Goal: Task Accomplishment & Management: Complete application form

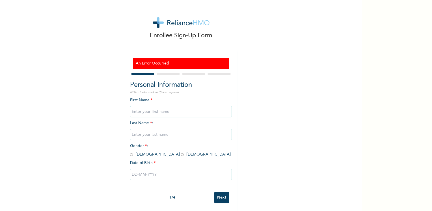
click at [150, 111] on input "text" at bounding box center [181, 111] width 102 height 11
click at [257, 124] on div "Enrollee Sign-Up Form An Error Occurred Personal Information NOTE: Fields marke…" at bounding box center [181, 106] width 362 height 212
click at [150, 114] on input "adedoku" at bounding box center [181, 111] width 102 height 11
type input "adedokun"
click at [134, 136] on input "text" at bounding box center [181, 134] width 102 height 11
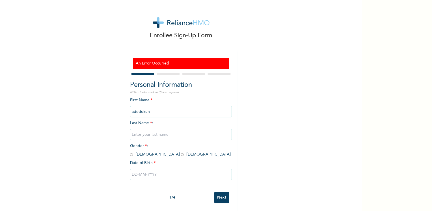
click at [151, 135] on input "text" at bounding box center [181, 134] width 102 height 11
type input "ayodele"
click at [270, 144] on div "Enrollee Sign-Up Form An Error Occurred Personal Information NOTE: Fields marke…" at bounding box center [181, 106] width 362 height 212
click at [130, 156] on input "radio" at bounding box center [131, 154] width 3 height 5
radio input "true"
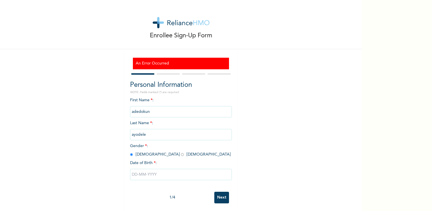
click at [160, 176] on input "text" at bounding box center [181, 174] width 102 height 11
select select "8"
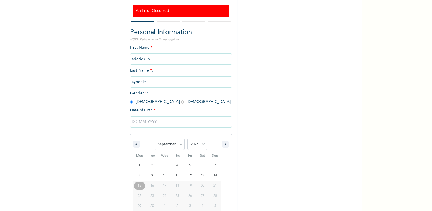
scroll to position [63, 0]
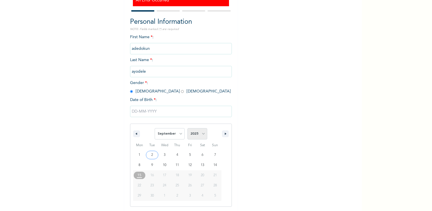
click at [193, 134] on select "2025 2024 2023 2022 2021 2020 2019 2018 2017 2016 2015 2014 2013 2012 2011 2010…" at bounding box center [198, 133] width 20 height 11
click at [188, 128] on select "2025 2024 2023 2022 2021 2020 2019 2018 2017 2016 2015 2014 2013 2012 2011 2010…" at bounding box center [198, 133] width 20 height 11
click at [202, 134] on select "2025 2024 2023 2022 2021 2020 2019 2018 2017 2016 2015 2014 2013 2012 2011 2010…" at bounding box center [198, 133] width 20 height 11
select select "1989"
click at [188, 128] on select "2025 2024 2023 2022 2021 2020 2019 2018 2017 2016 2015 2014 2013 2012 2011 2010…" at bounding box center [198, 133] width 20 height 11
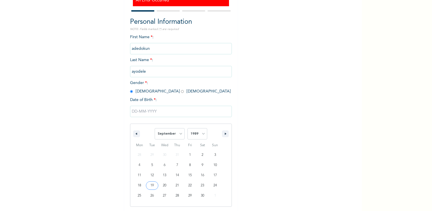
type input "09/19/1989"
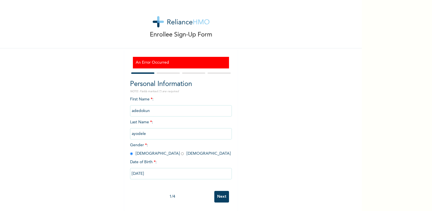
click at [222, 193] on input "Next" at bounding box center [221, 197] width 15 height 12
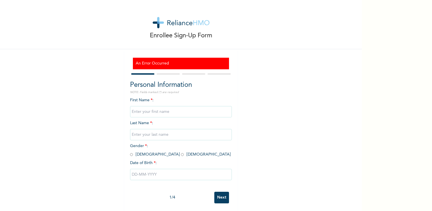
click at [156, 112] on input "text" at bounding box center [181, 111] width 102 height 11
type input "adedokun"
type input "ayodele"
type input "a"
type input "Adedokun"
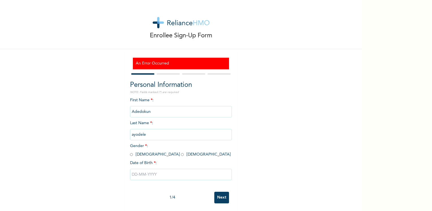
click at [247, 112] on div "Enrollee Sign-Up Form An Error Occurred Personal Information NOTE: Fields marke…" at bounding box center [181, 106] width 362 height 212
type input "a"
type input "Ayodele"
click at [260, 134] on div "Enrollee Sign-Up Form An Error Occurred Personal Information NOTE: Fields marke…" at bounding box center [181, 106] width 362 height 212
click at [130, 155] on input "radio" at bounding box center [131, 154] width 3 height 5
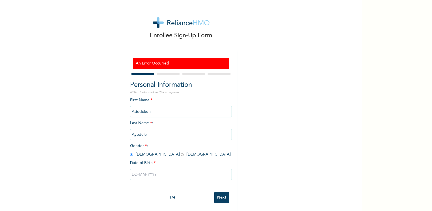
radio input "true"
click at [154, 174] on input "text" at bounding box center [181, 174] width 102 height 11
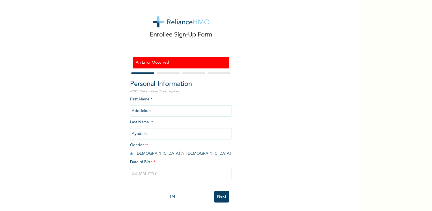
select select "8"
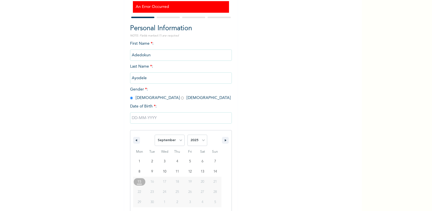
scroll to position [63, 0]
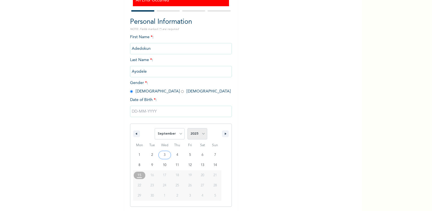
click at [202, 133] on select "2025 2024 2023 2022 2021 2020 2019 2018 2017 2016 2015 2014 2013 2012 2011 2010…" at bounding box center [198, 133] width 20 height 11
select select "1989"
click at [188, 128] on select "2025 2024 2023 2022 2021 2020 2019 2018 2017 2016 2015 2014 2013 2012 2011 2010…" at bounding box center [198, 133] width 20 height 11
type input "[DATE]"
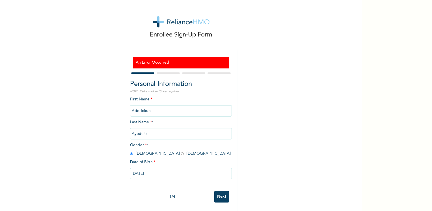
scroll to position [5, 0]
click at [222, 193] on input "Next" at bounding box center [221, 197] width 15 height 12
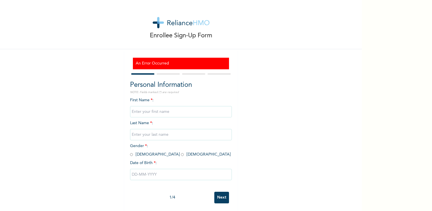
scroll to position [5, 0]
click at [170, 114] on input "text" at bounding box center [181, 111] width 102 height 11
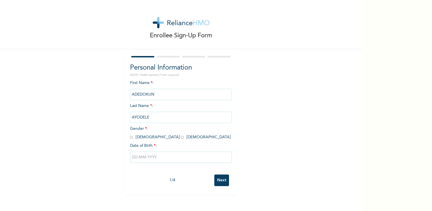
click at [130, 139] on input "radio" at bounding box center [131, 137] width 3 height 5
radio input "true"
click at [139, 160] on input "text" at bounding box center [181, 157] width 102 height 11
select select "8"
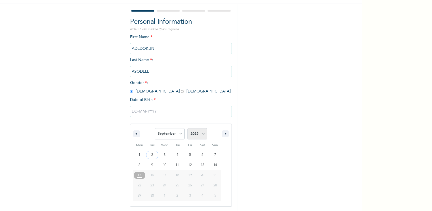
click at [200, 133] on select "2025 2024 2023 2022 2021 2020 2019 2018 2017 2016 2015 2014 2013 2012 2011 2010…" at bounding box center [198, 133] width 20 height 11
select select "1997"
click at [188, 128] on select "2025 2024 2023 2022 2021 2020 2019 2018 2017 2016 2015 2014 2013 2012 2011 2010…" at bounding box center [198, 133] width 20 height 11
type input "09/19/1997"
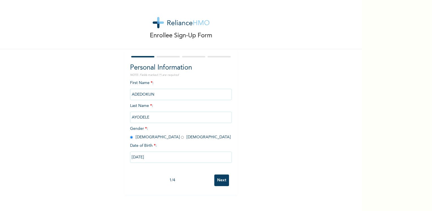
scroll to position [0, 0]
click at [162, 158] on input "09/19/1997" at bounding box center [181, 157] width 102 height 11
select select "8"
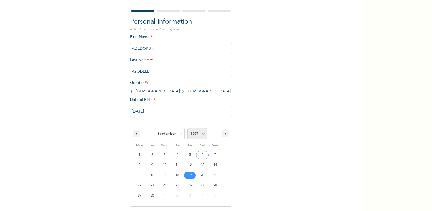
click at [202, 134] on select "2025 2024 2023 2022 2021 2020 2019 2018 2017 2016 2015 2014 2013 2012 2011 2010…" at bounding box center [198, 133] width 20 height 11
select select "1989"
click at [188, 128] on select "2025 2024 2023 2022 2021 2020 2019 2018 2017 2016 2015 2014 2013 2012 2011 2010…" at bounding box center [198, 133] width 20 height 11
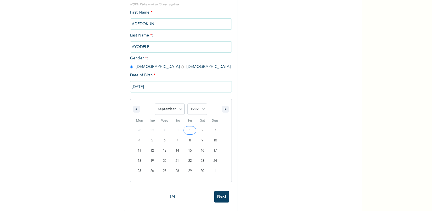
click at [172, 81] on input "09/19/1997" at bounding box center [181, 86] width 102 height 11
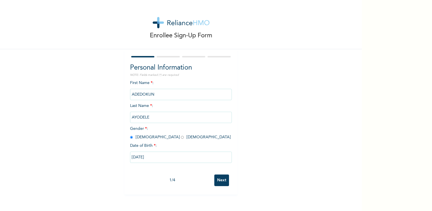
click at [160, 158] on input "09/19/1997" at bounding box center [181, 157] width 102 height 11
select select "8"
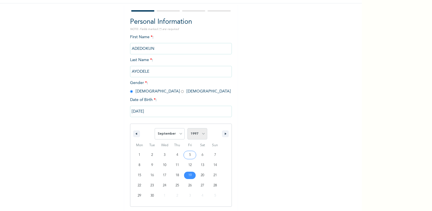
click at [200, 137] on select "2025 2024 2023 2022 2021 2020 2019 2018 2017 2016 2015 2014 2013 2012 2011 2010…" at bounding box center [198, 133] width 20 height 11
select select "1989"
click at [188, 128] on select "2025 2024 2023 2022 2021 2020 2019 2018 2017 2016 2015 2014 2013 2012 2011 2010…" at bounding box center [198, 133] width 20 height 11
type input "09/19/1989"
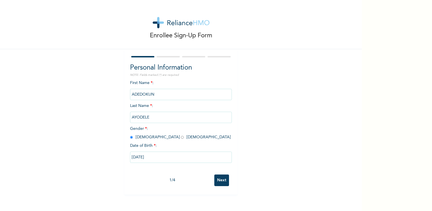
scroll to position [0, 0]
click at [217, 180] on input "Next" at bounding box center [221, 180] width 15 height 12
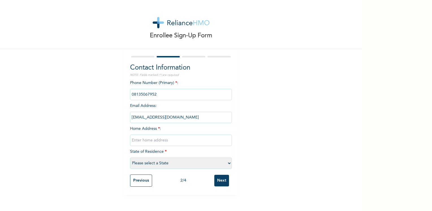
click at [160, 142] on input "text" at bounding box center [181, 140] width 102 height 11
type input "No 4 Peace Drive Mowe,ogun State"
click at [167, 163] on select "Please select a State Abia Abuja (FCT) Adamawa Akwa Ibom Anambra Bauchi Bayelsa…" at bounding box center [181, 163] width 102 height 11
select select "28"
click at [130, 158] on select "Please select a State Abia Abuja (FCT) Adamawa Akwa Ibom Anambra Bauchi Bayelsa…" at bounding box center [181, 163] width 102 height 11
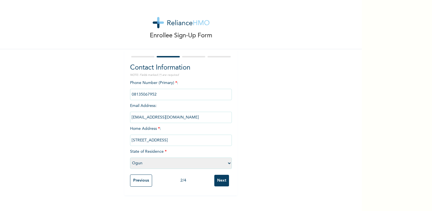
click at [221, 179] on input "Next" at bounding box center [221, 181] width 15 height 12
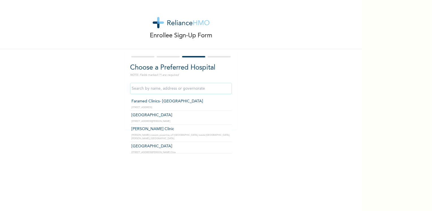
click at [190, 88] on input "text" at bounding box center [181, 88] width 102 height 11
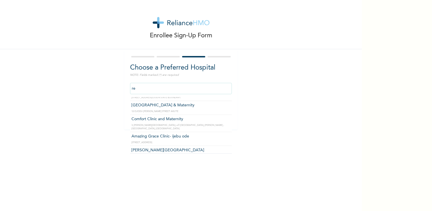
scroll to position [113, 0]
type input "r"
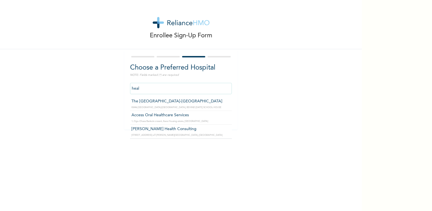
scroll to position [0, 0]
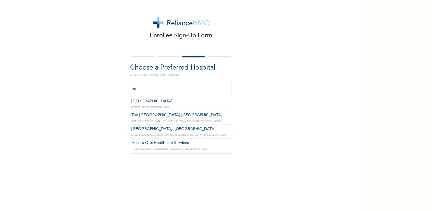
type input "h"
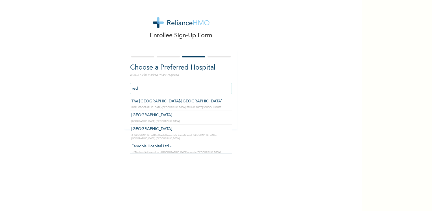
type input "The Redeemers Health Centre-ogun state"
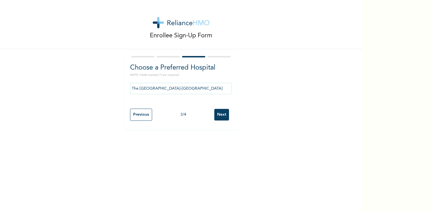
click at [222, 115] on input "Next" at bounding box center [221, 115] width 15 height 12
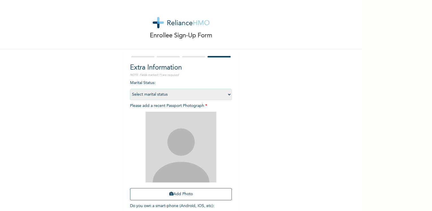
click at [218, 98] on select "Select marital status Single Married Divorced Widow/Widower" at bounding box center [181, 94] width 102 height 11
select select "2"
click at [130, 89] on select "Select marital status Single Married Divorced Widow/Widower" at bounding box center [181, 94] width 102 height 11
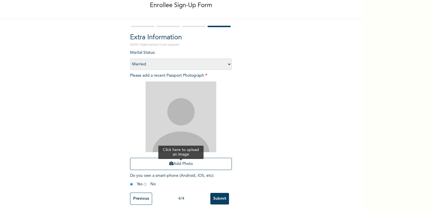
click at [171, 163] on button "Add Photo" at bounding box center [181, 164] width 102 height 12
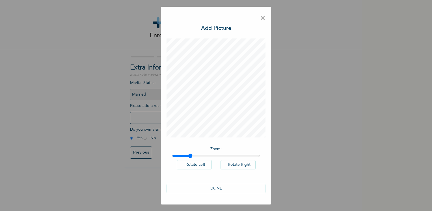
click at [190, 156] on input "range" at bounding box center [216, 156] width 88 height 5
click at [183, 156] on input "range" at bounding box center [216, 156] width 88 height 5
type input "1.02"
click at [176, 156] on input "range" at bounding box center [216, 156] width 88 height 5
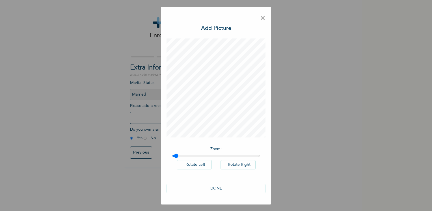
click at [174, 156] on input "range" at bounding box center [216, 156] width 88 height 5
click at [222, 189] on button "DONE" at bounding box center [216, 188] width 99 height 9
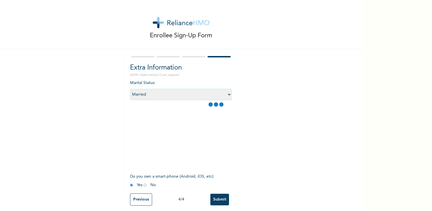
scroll to position [7, 0]
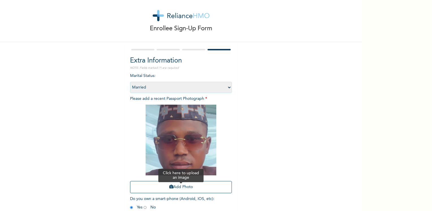
click at [179, 188] on button "Add Photo" at bounding box center [181, 187] width 102 height 12
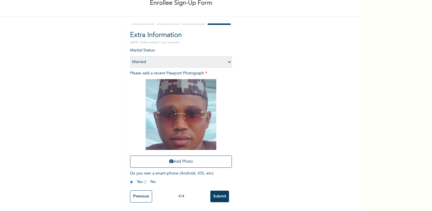
click at [218, 194] on input "Submit" at bounding box center [219, 197] width 19 height 12
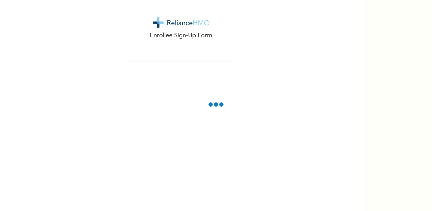
scroll to position [0, 0]
